Goal: Task Accomplishment & Management: Manage account settings

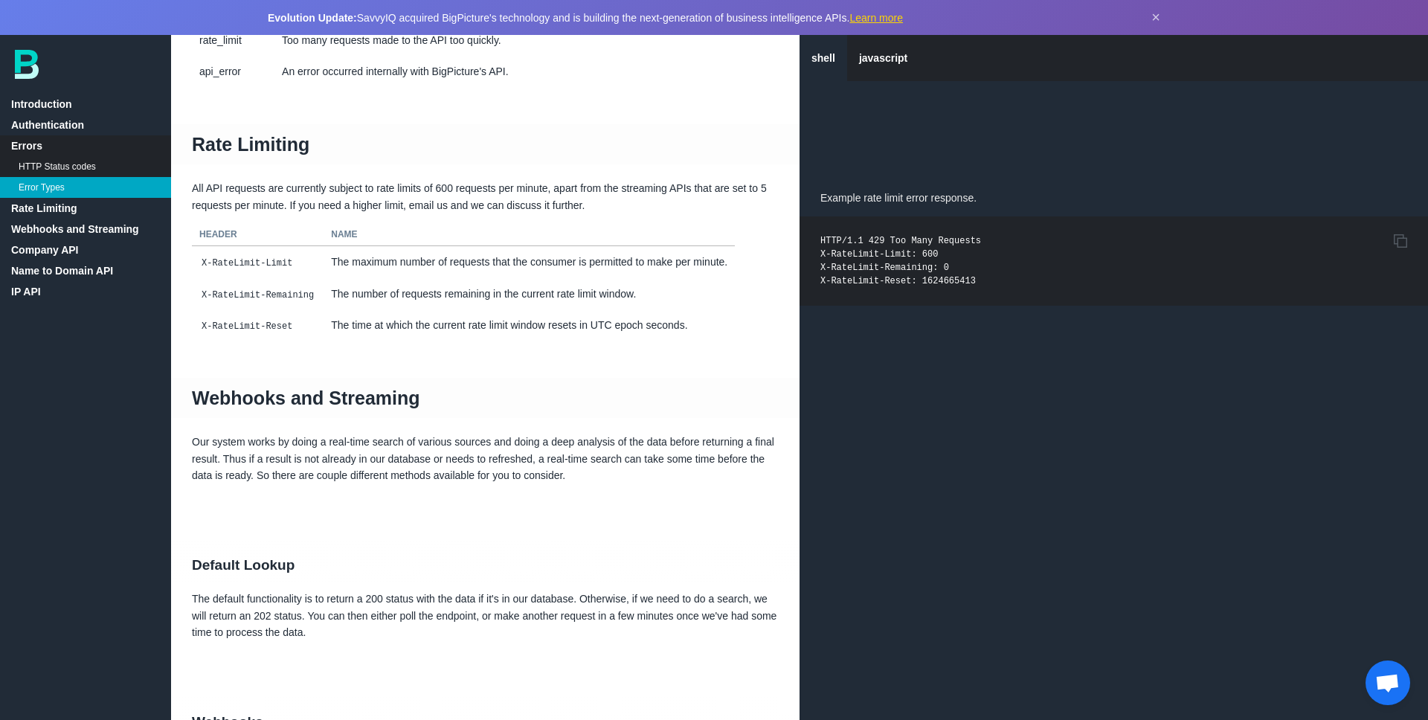
scroll to position [1166, 0]
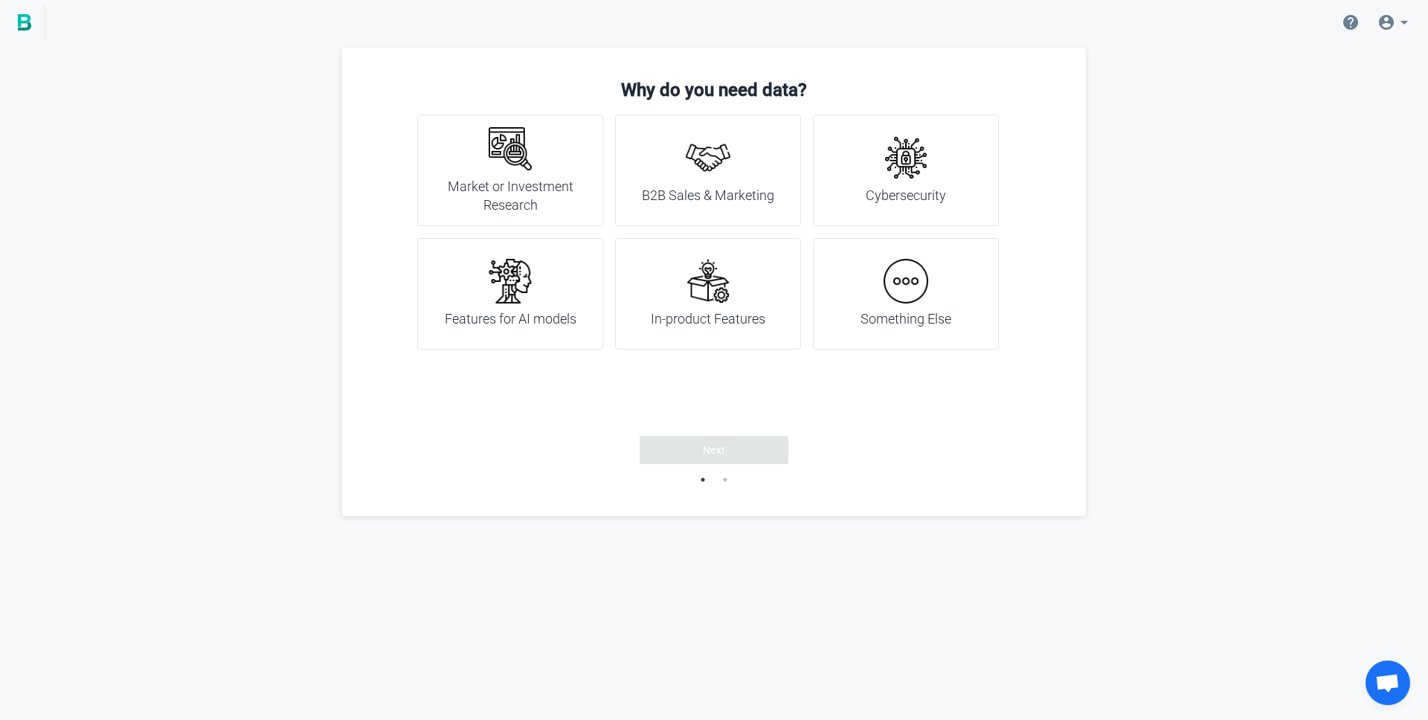
click at [1157, 226] on div "Why do you need data? Market or Investment Research B2B Sales & Marketing Cyber…" at bounding box center [714, 282] width 1428 height 469
click at [1400, 12] on span at bounding box center [1396, 22] width 54 height 36
click at [1346, 62] on span "Account" at bounding box center [1328, 64] width 39 height 12
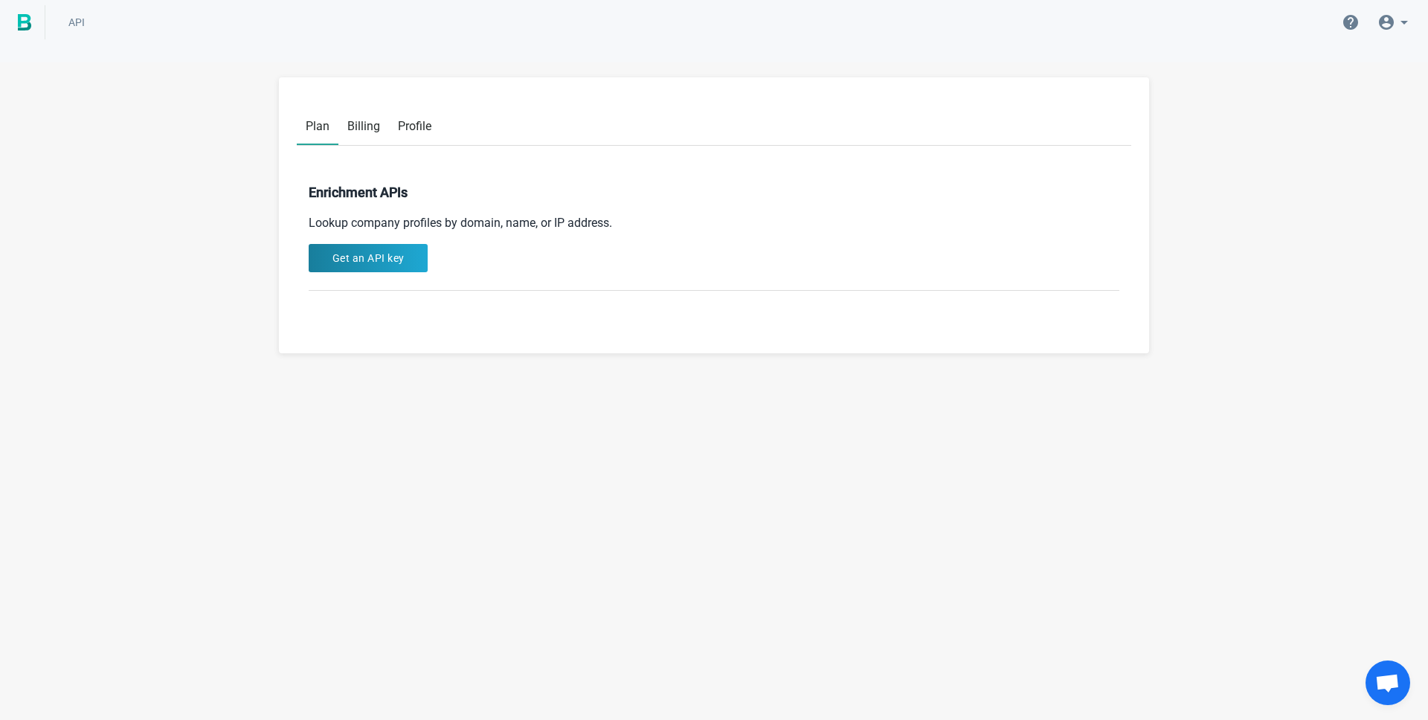
click at [372, 134] on link "Billing" at bounding box center [363, 125] width 51 height 38
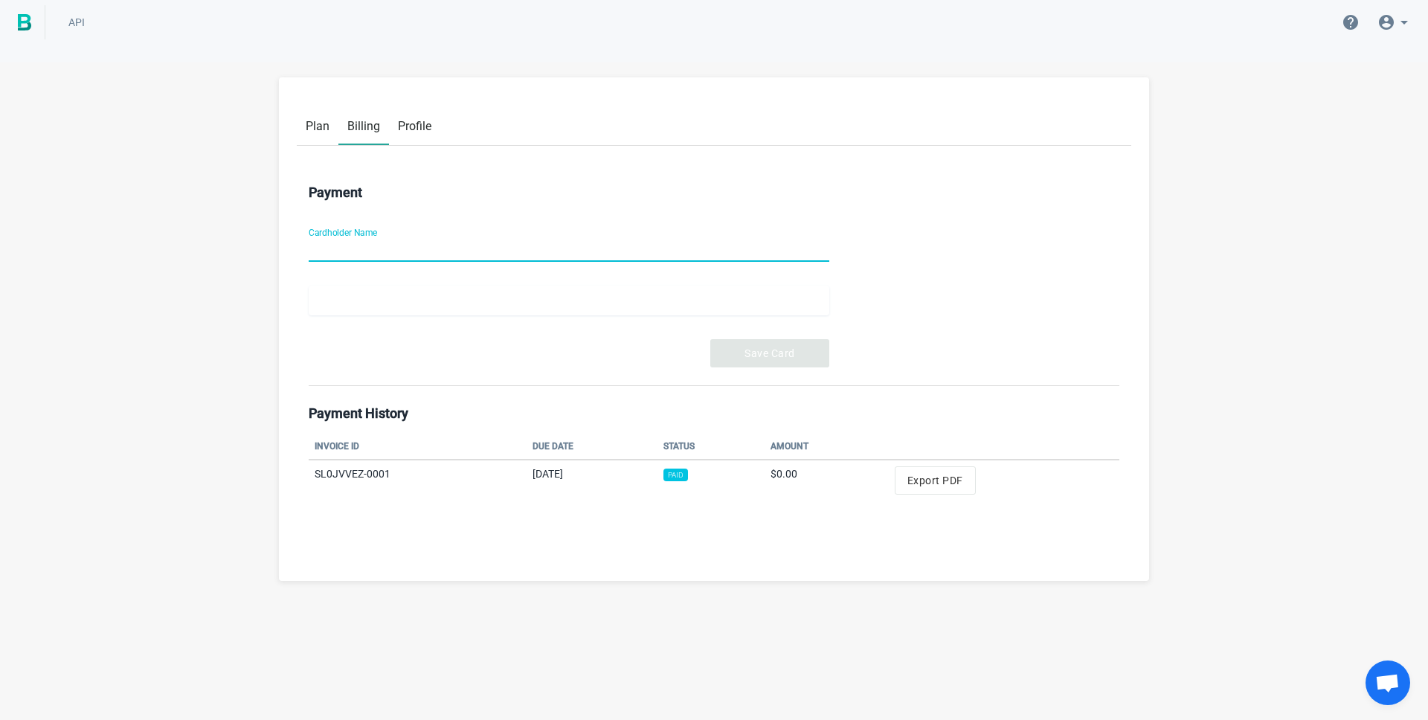
click at [306, 122] on span "Plan" at bounding box center [318, 126] width 24 height 14
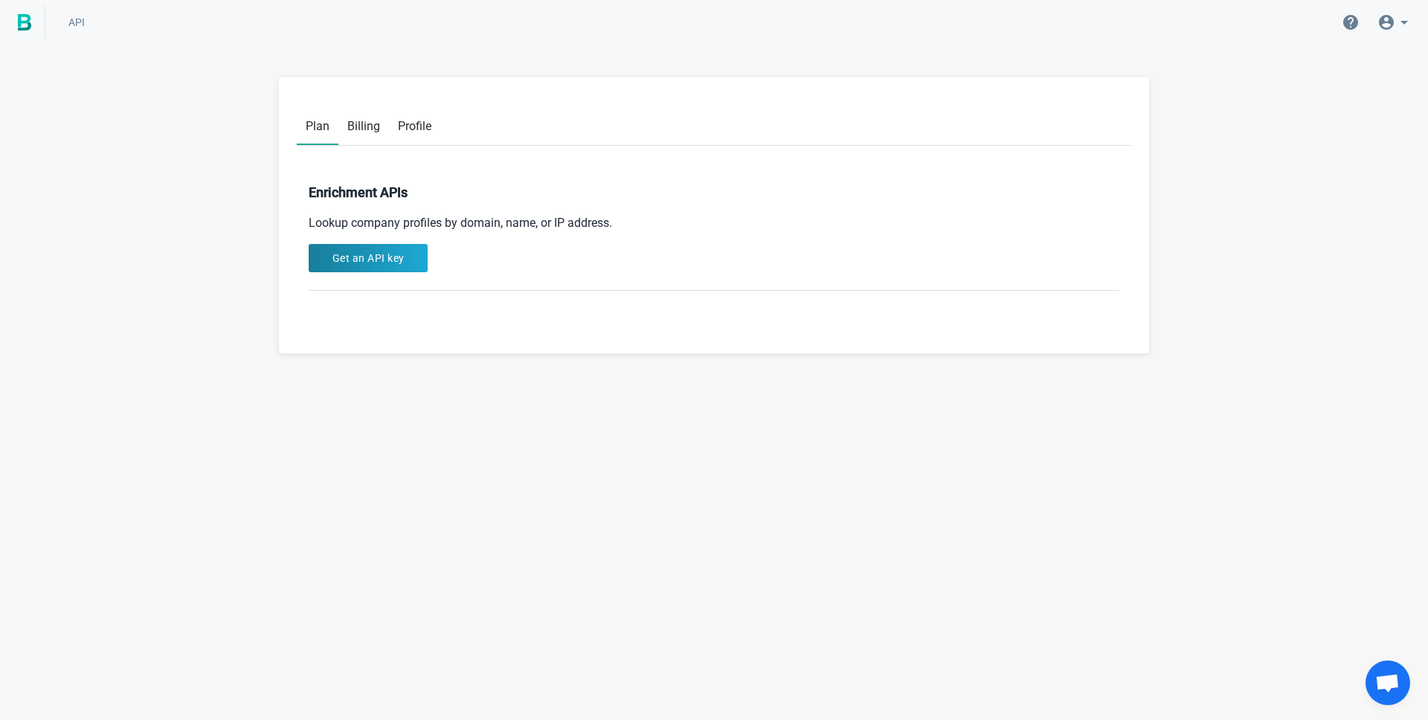
click at [1407, 21] on icon at bounding box center [1404, 22] width 18 height 18
click at [1087, 51] on div "API Plan Billing Profile Enrichment APIs Lookup company profiles by domain, nam…" at bounding box center [714, 452] width 1428 height 809
click at [1394, 22] on icon at bounding box center [1387, 22] width 18 height 18
click at [1355, 111] on div "Logout ramin.ai@feedzai.com" at bounding box center [1382, 111] width 146 height 35
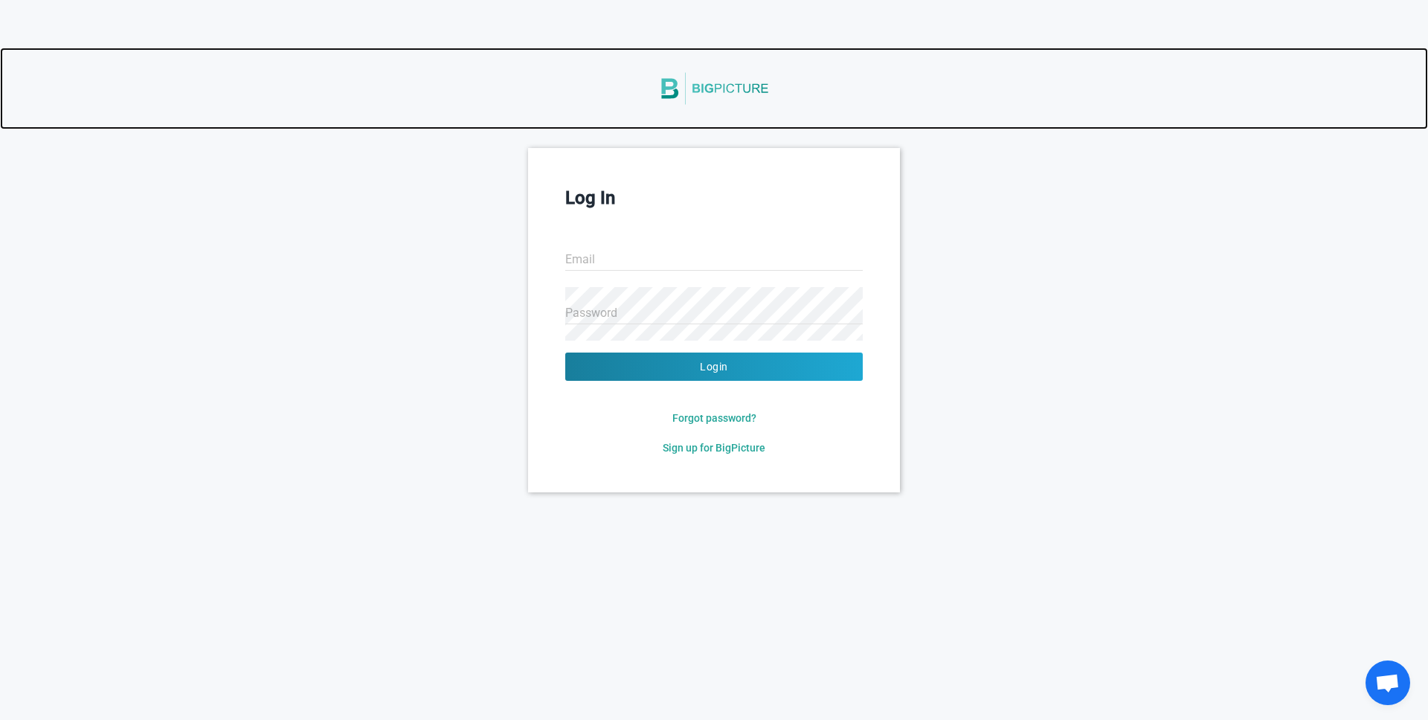
click at [1054, 55] on link at bounding box center [714, 89] width 1428 height 82
